Goal: Find contact information: Find contact information

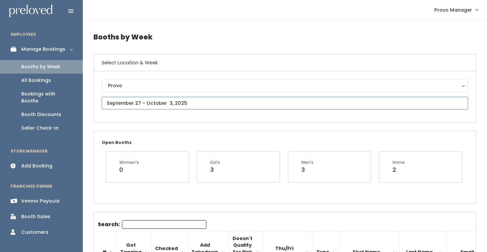
click at [176, 102] on input "text" at bounding box center [285, 103] width 367 height 13
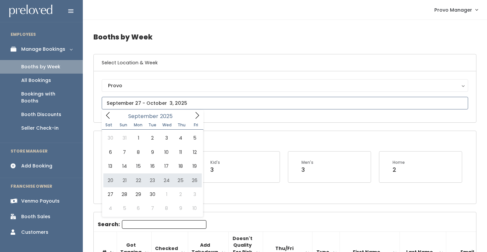
type input "[DATE] to [DATE]"
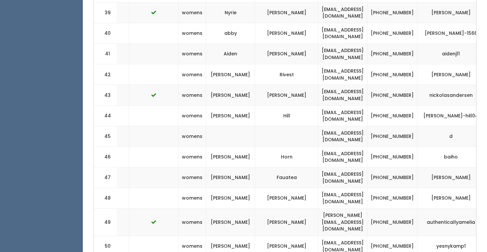
scroll to position [1118, 0]
drag, startPoint x: 308, startPoint y: 114, endPoint x: 350, endPoint y: 114, distance: 42.8
click at [350, 126] on tr "45 womens theluckyonellc@gmail.com (555) 555-5555 d" at bounding box center [237, 136] width 554 height 21
click at [350, 126] on td "theluckyonellc@gmail.com" at bounding box center [343, 136] width 49 height 21
drag, startPoint x: 317, startPoint y: 120, endPoint x: 240, endPoint y: 119, distance: 76.9
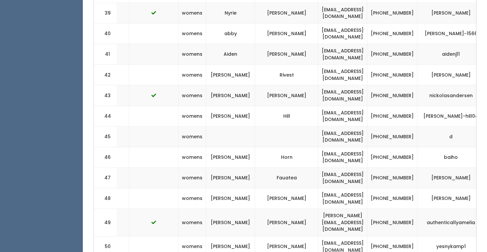
click at [240, 126] on tr "45 womens theluckyonellc@gmail.com (555) 555-5555 d" at bounding box center [237, 136] width 554 height 21
click at [240, 126] on td at bounding box center [230, 136] width 49 height 21
drag, startPoint x: 228, startPoint y: 120, endPoint x: 286, endPoint y: 120, distance: 58.4
click at [287, 126] on tr "45 womens theluckyonellc@gmail.com (555) 555-5555 d" at bounding box center [237, 136] width 554 height 21
drag, startPoint x: 388, startPoint y: 115, endPoint x: 310, endPoint y: 116, distance: 78.6
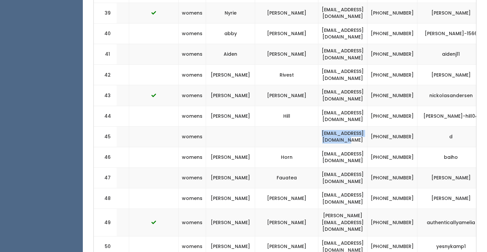
click at [319, 126] on td "[EMAIL_ADDRESS][DOMAIN_NAME]" at bounding box center [343, 136] width 49 height 21
click at [323, 126] on td "[EMAIL_ADDRESS][DOMAIN_NAME]" at bounding box center [343, 136] width 49 height 21
drag, startPoint x: 318, startPoint y: 119, endPoint x: 383, endPoint y: 117, distance: 65.0
click at [368, 126] on td "[EMAIL_ADDRESS][DOMAIN_NAME]" at bounding box center [343, 136] width 49 height 21
drag, startPoint x: 331, startPoint y: 121, endPoint x: 359, endPoint y: 108, distance: 30.7
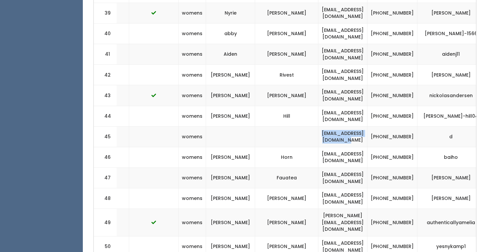
click at [358, 126] on td "[EMAIL_ADDRESS][DOMAIN_NAME]" at bounding box center [343, 136] width 49 height 21
click at [359, 126] on td "[EMAIL_ADDRESS][DOMAIN_NAME]" at bounding box center [343, 136] width 49 height 21
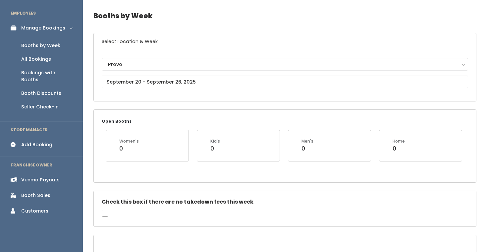
scroll to position [0, 0]
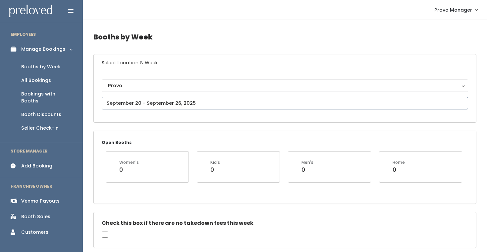
click at [158, 104] on input "text" at bounding box center [285, 103] width 367 height 13
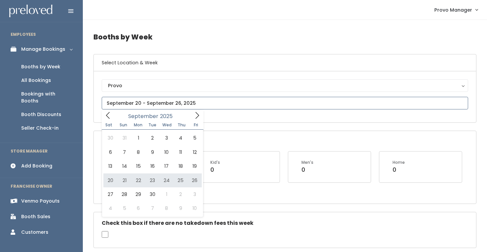
type input "September 20 to September 26"
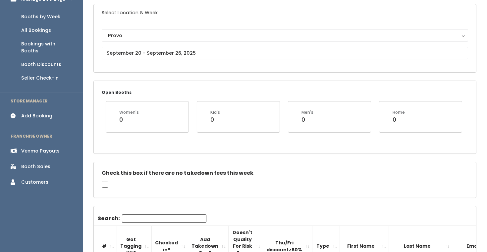
scroll to position [58, 0]
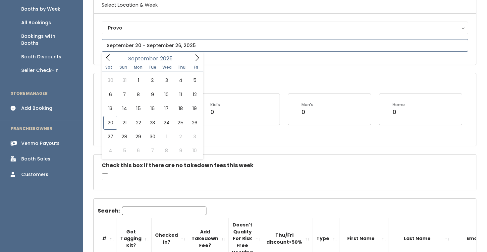
click at [156, 47] on input "text" at bounding box center [285, 45] width 367 height 13
type input "September 20 to September 26"
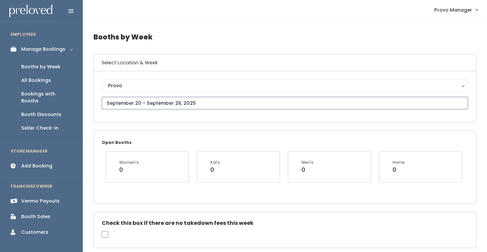
click at [149, 104] on input "text" at bounding box center [285, 103] width 367 height 13
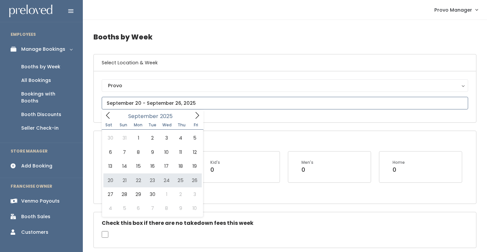
type input "[DATE] to [DATE]"
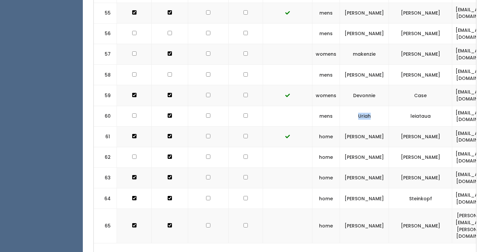
drag, startPoint x: 383, startPoint y: 91, endPoint x: 351, endPoint y: 90, distance: 31.9
click at [351, 106] on td "Uriah" at bounding box center [364, 116] width 49 height 21
drag, startPoint x: 432, startPoint y: 89, endPoint x: 358, endPoint y: 87, distance: 74.0
click at [358, 106] on tr "60 mens [PERSON_NAME] [EMAIL_ADDRESS][DOMAIN_NAME] [PHONE_NUMBER] uriah58" at bounding box center [371, 116] width 554 height 21
copy tr "[PERSON_NAME]"
